Goal: Task Accomplishment & Management: Manage account settings

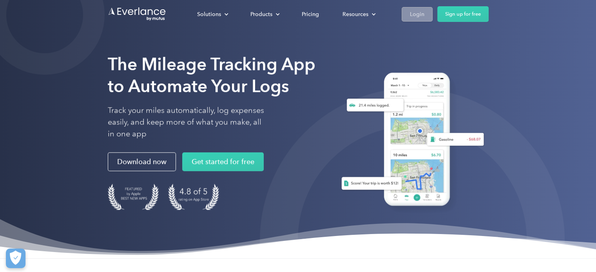
click at [413, 15] on div "Login" at bounding box center [417, 14] width 14 height 10
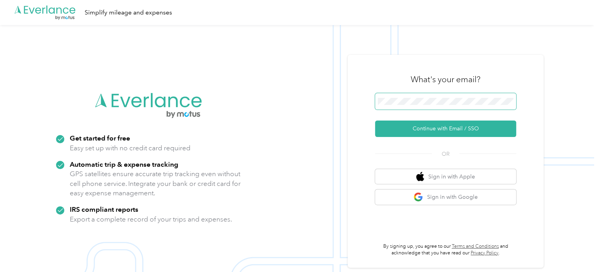
click at [401, 97] on span at bounding box center [445, 101] width 141 height 16
click at [446, 131] on button "Continue with Email / SSO" at bounding box center [445, 129] width 141 height 16
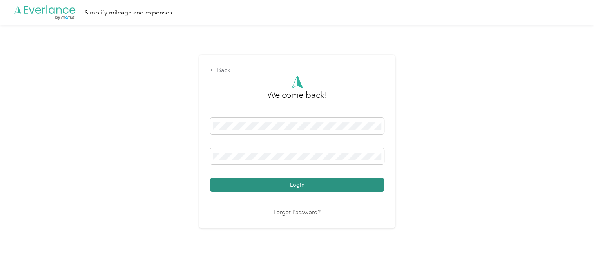
click at [274, 182] on button "Login" at bounding box center [297, 185] width 174 height 14
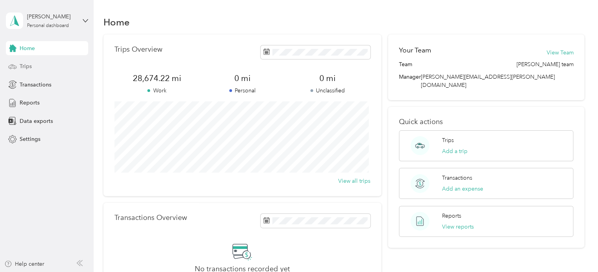
click at [28, 65] on span "Trips" at bounding box center [26, 66] width 12 height 8
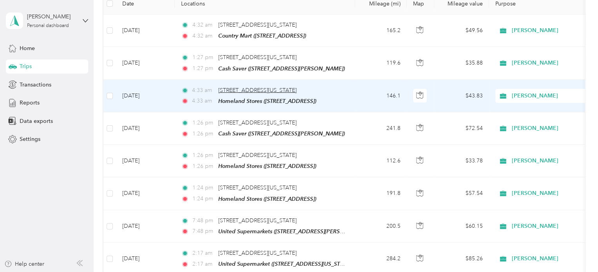
scroll to position [78, 0]
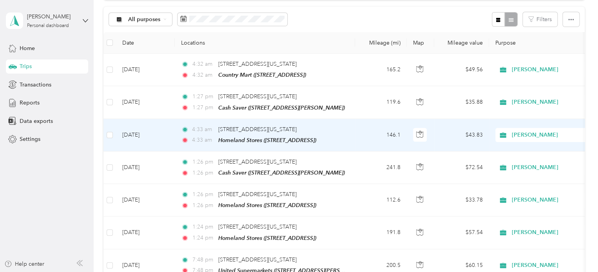
click at [138, 133] on td "[DATE]" at bounding box center [145, 135] width 59 height 33
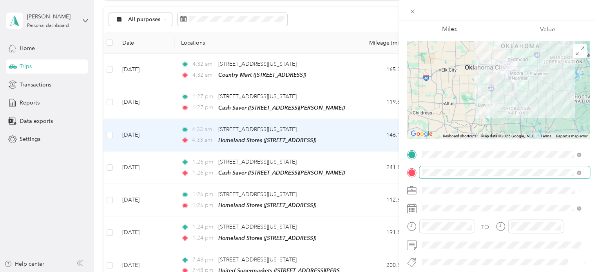
scroll to position [39, 0]
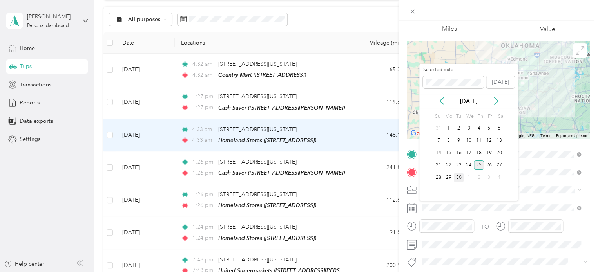
click at [480, 165] on div "25" at bounding box center [479, 166] width 10 height 10
click at [458, 179] on div "30" at bounding box center [459, 178] width 10 height 10
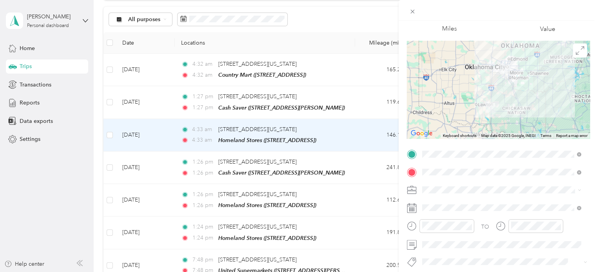
scroll to position [0, 0]
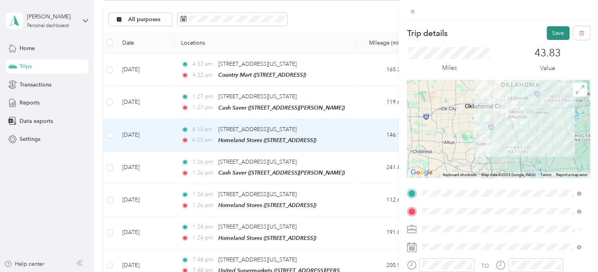
click at [551, 35] on button "Save" at bounding box center [558, 33] width 23 height 14
